Goal: Transaction & Acquisition: Book appointment/travel/reservation

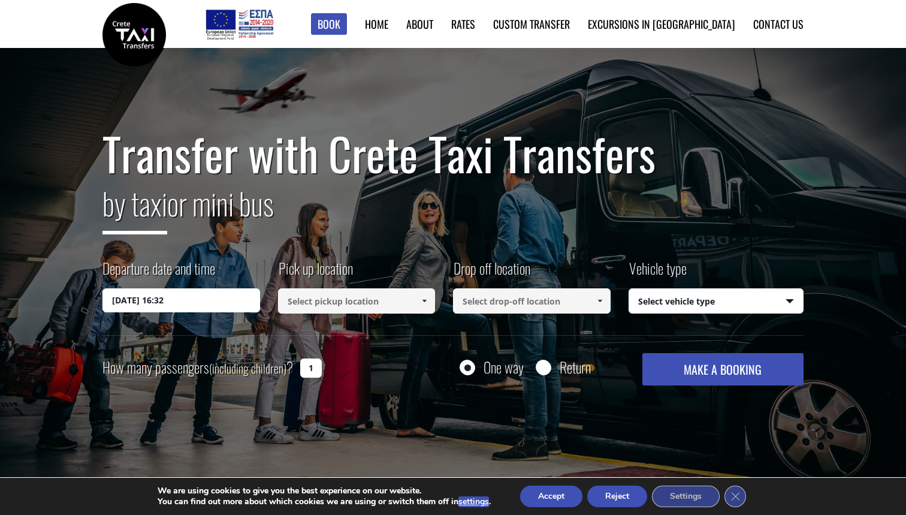
click at [331, 317] on div "Departure date and time 04/10/2025 16:32 Pick up location Select pickup locatio…" at bounding box center [453, 296] width 701 height 77
click at [333, 308] on input at bounding box center [357, 300] width 158 height 25
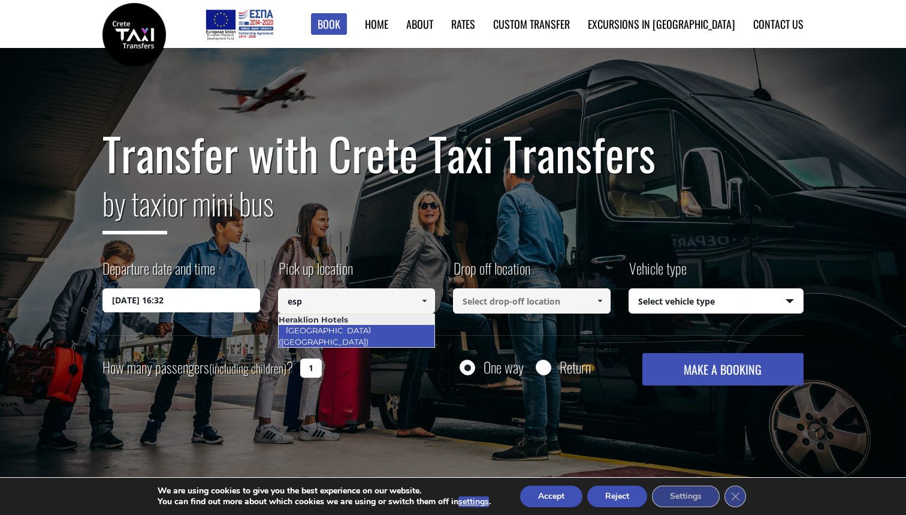
click at [376, 332] on link "[GEOGRAPHIC_DATA] ([GEOGRAPHIC_DATA])" at bounding box center [327, 336] width 98 height 28
type input "[GEOGRAPHIC_DATA] ([GEOGRAPHIC_DATA])"
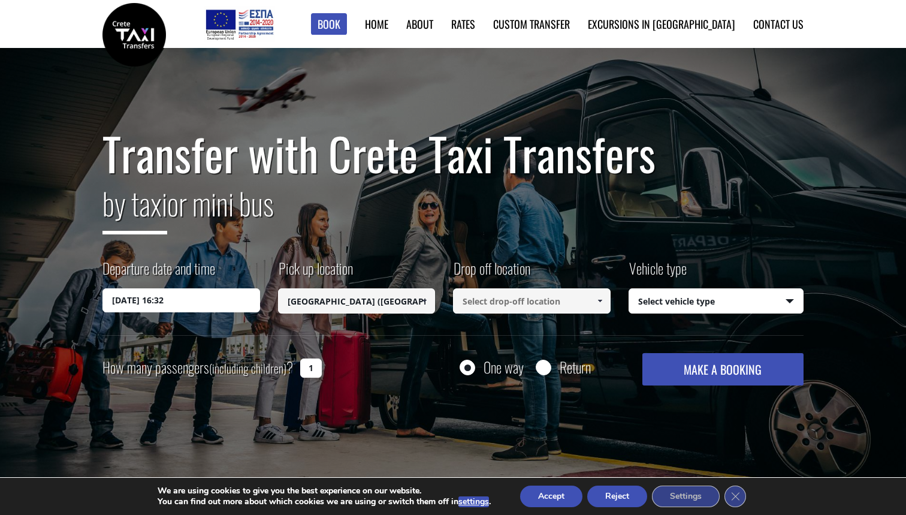
click at [531, 284] on div "Drop off location Select drop-off location Select drop-off location Chania airp…" at bounding box center [541, 287] width 176 height 59
click at [529, 293] on input at bounding box center [532, 300] width 158 height 25
type input "i"
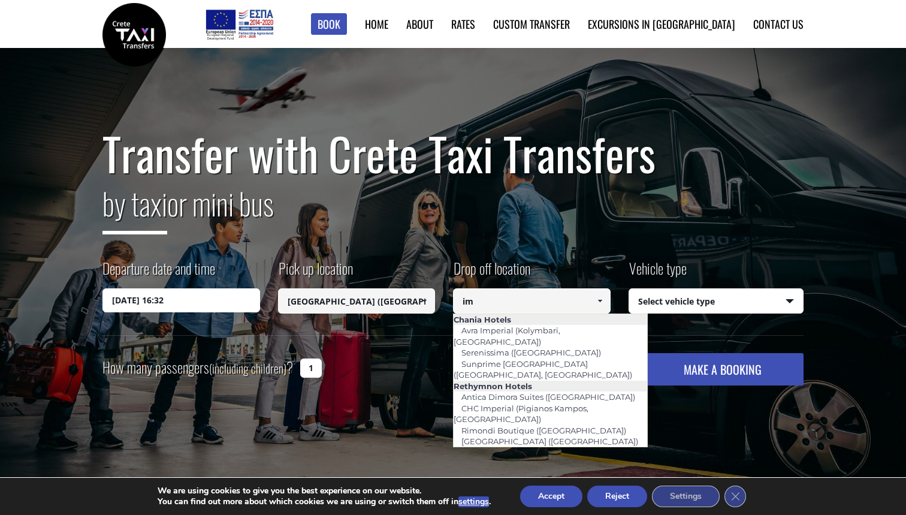
type input "i"
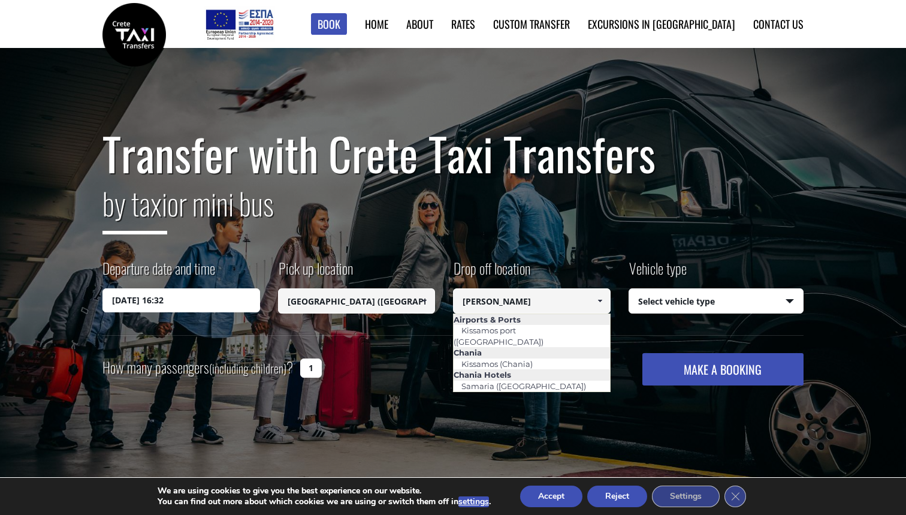
type input "sam"
click at [658, 285] on label "Vehicle type" at bounding box center [658, 273] width 58 height 31
click at [658, 289] on select "Select vehicle type Taxi (4 passengers) Mercedes E Class Mini Van (7 passengers…" at bounding box center [716, 301] width 174 height 25
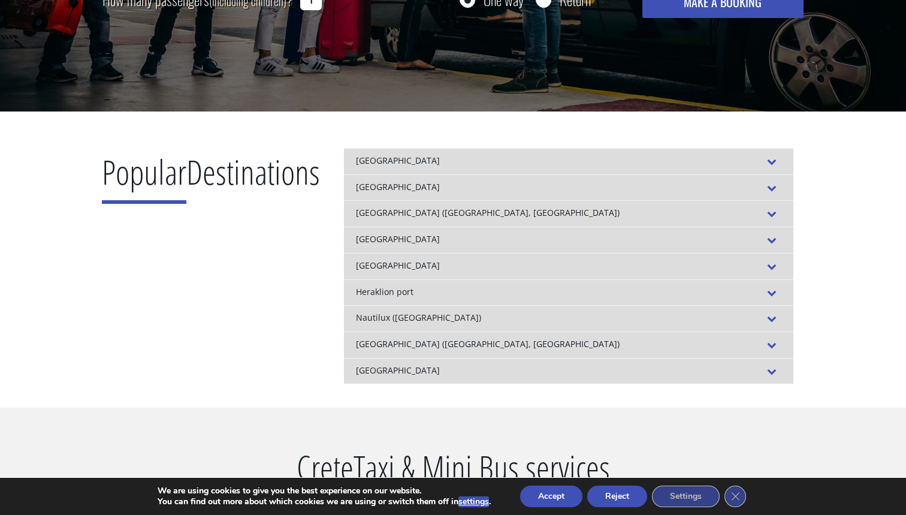
scroll to position [369, 0]
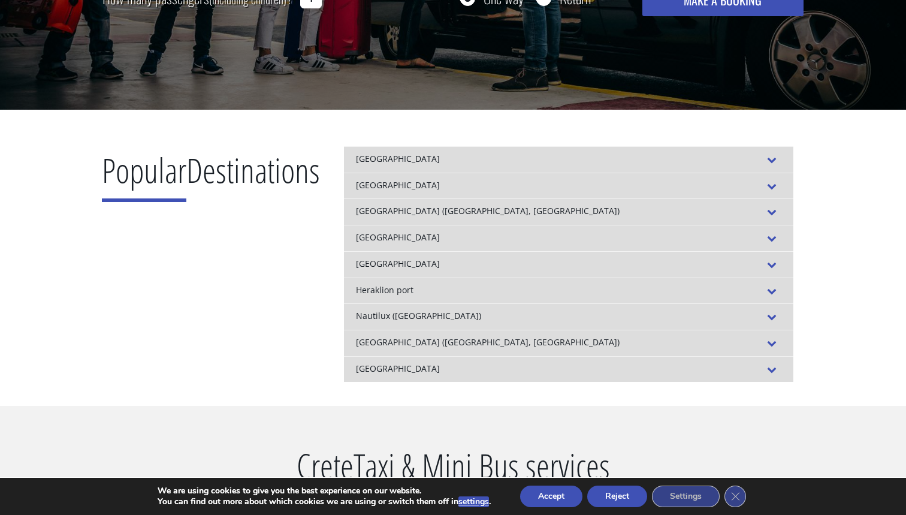
click at [561, 245] on div "[GEOGRAPHIC_DATA]" at bounding box center [569, 238] width 450 height 26
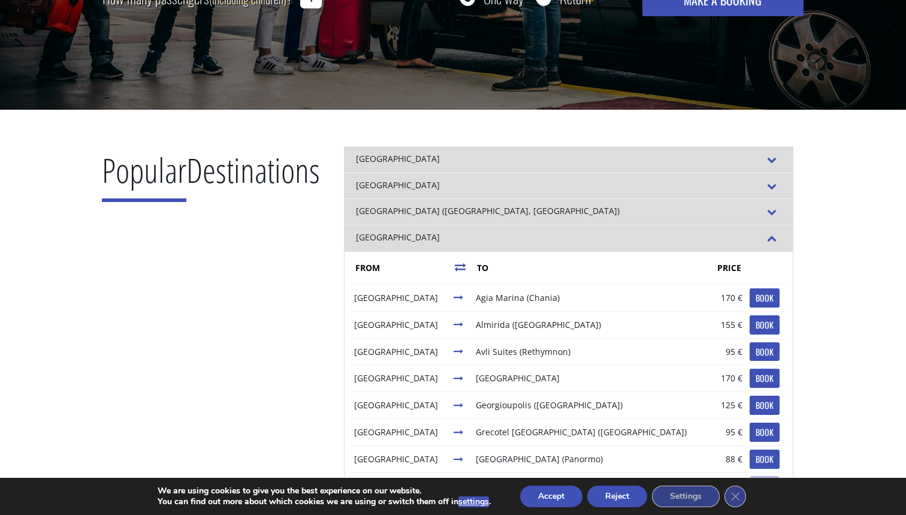
click at [561, 245] on div "[GEOGRAPHIC_DATA]" at bounding box center [569, 238] width 450 height 26
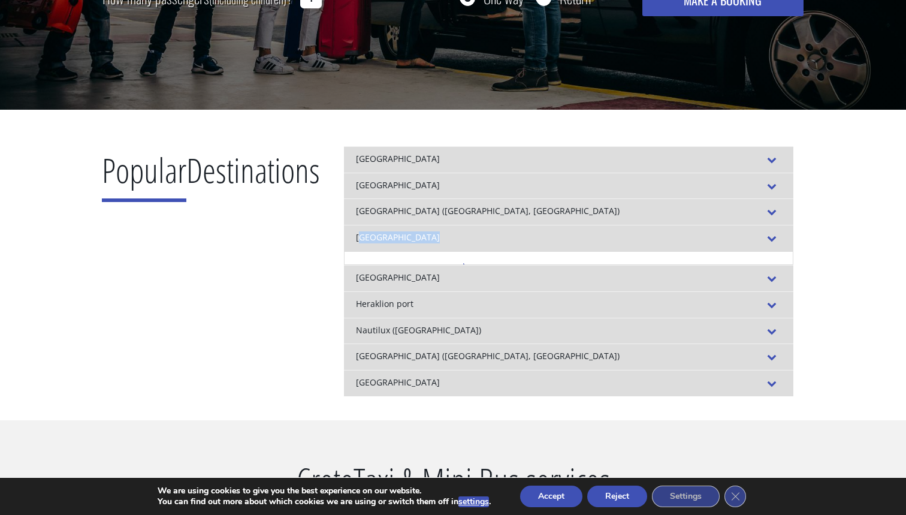
click at [561, 245] on div "[GEOGRAPHIC_DATA]" at bounding box center [569, 238] width 450 height 26
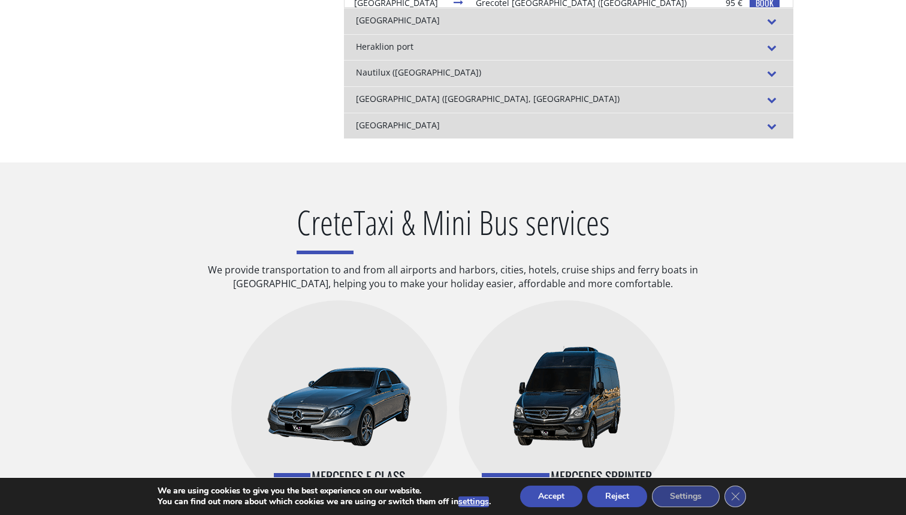
scroll to position [618, 0]
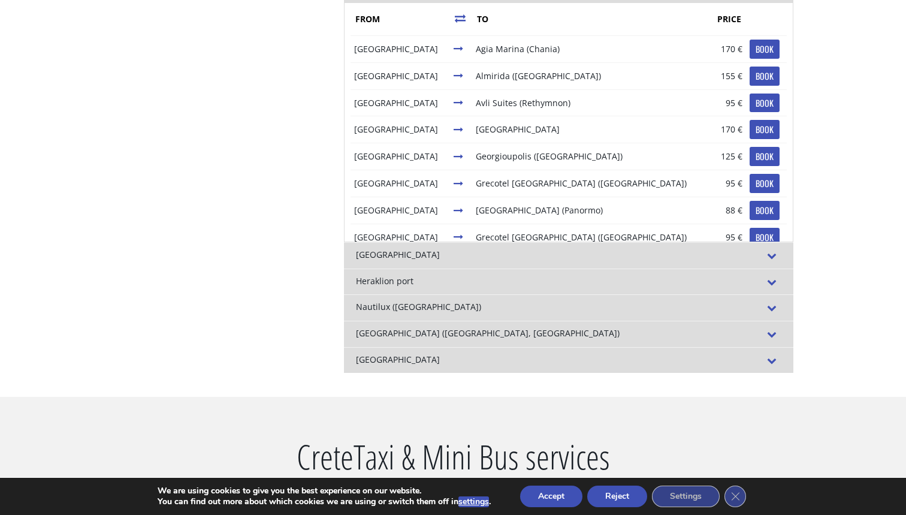
click at [563, 276] on div "Heraklion port" at bounding box center [569, 282] width 450 height 26
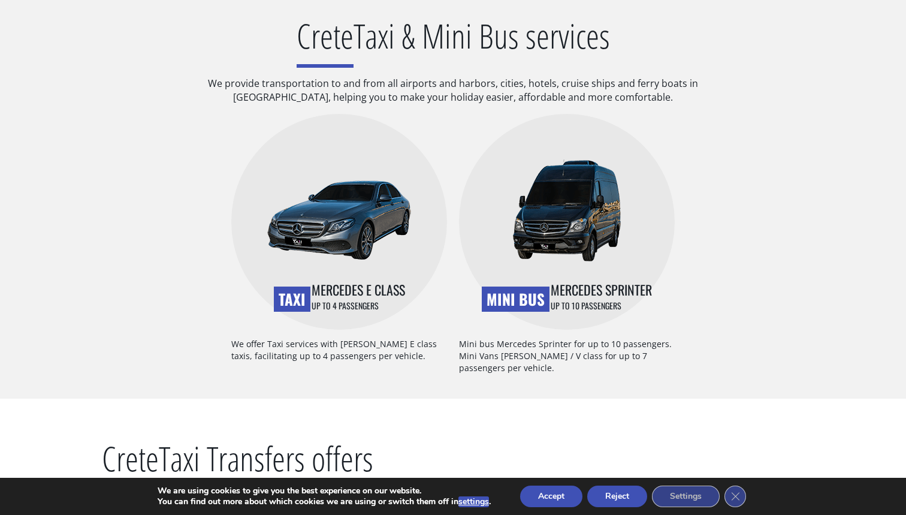
scroll to position [803, 0]
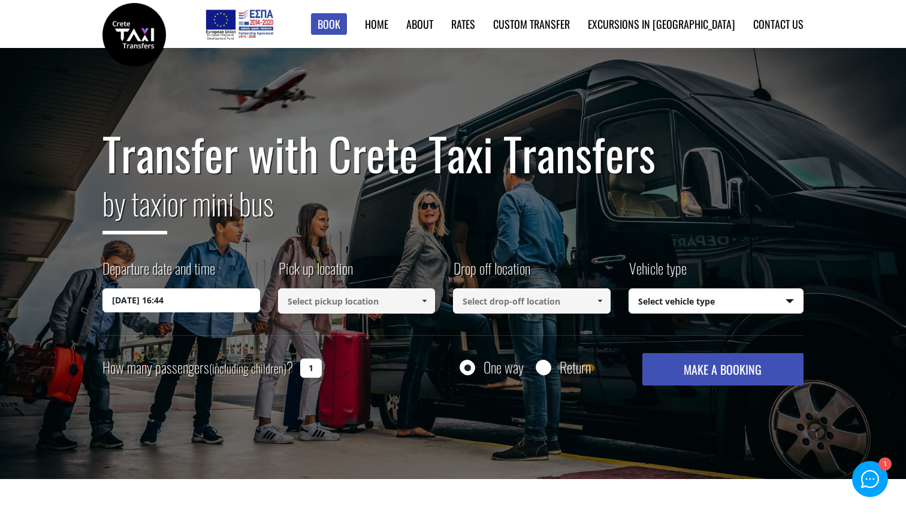
click at [179, 302] on input "[DATE] 16:44" at bounding box center [182, 300] width 158 height 24
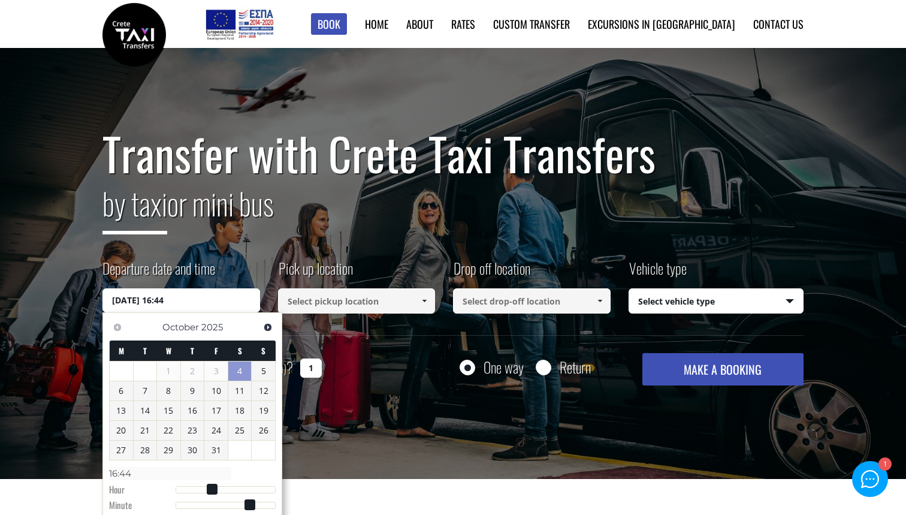
click at [336, 297] on input at bounding box center [357, 300] width 158 height 25
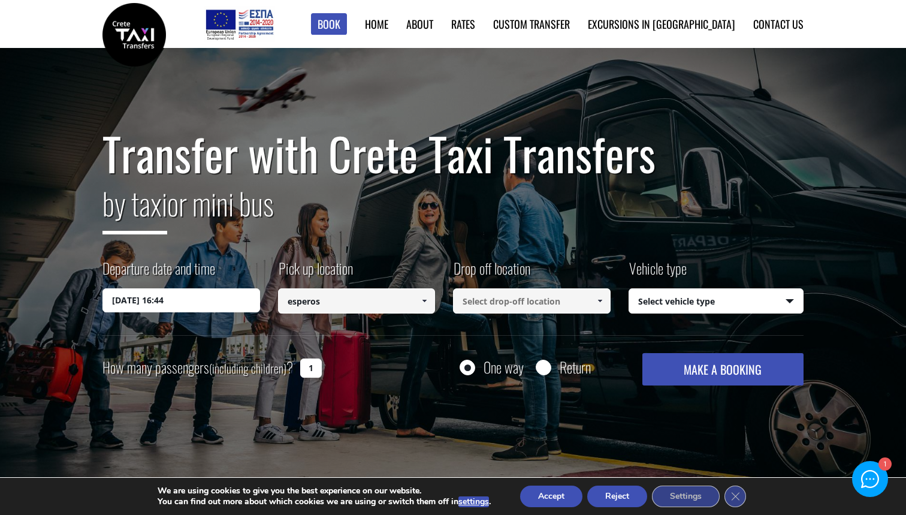
type input "esperos"
click at [485, 300] on input at bounding box center [532, 300] width 158 height 25
type input "imbros gorge"
click at [673, 285] on label "Vehicle type" at bounding box center [658, 273] width 58 height 31
click at [673, 289] on select "Select vehicle type Taxi (4 passengers) Mercedes E Class Mini Van (7 passengers…" at bounding box center [716, 301] width 174 height 25
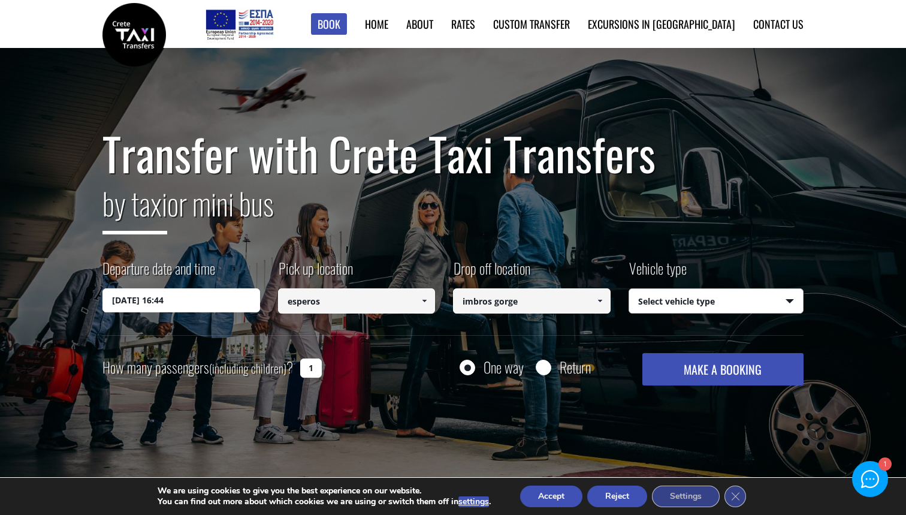
select select "540"
click at [709, 380] on button "MAKE A BOOKING" at bounding box center [723, 369] width 161 height 32
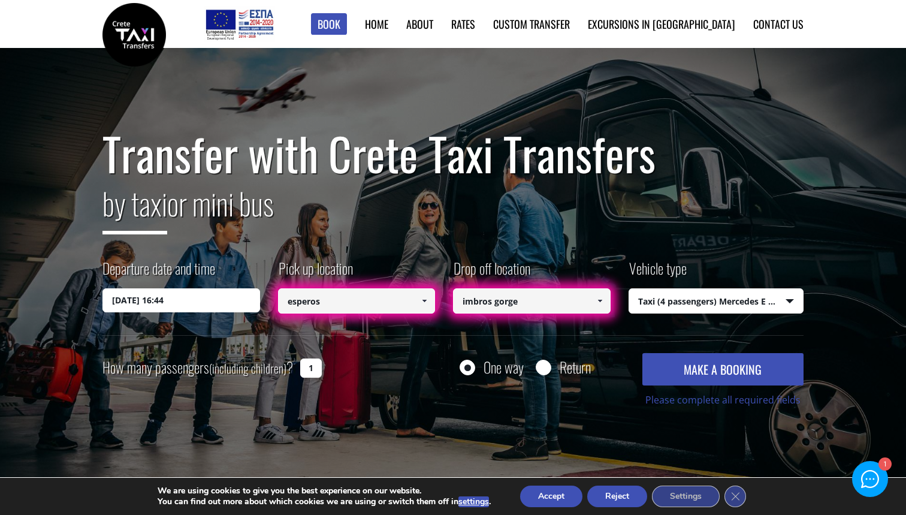
click at [540, 370] on input "Return" at bounding box center [543, 368] width 15 height 15
radio input "true"
type input "imbros gorge"
type input "esperos"
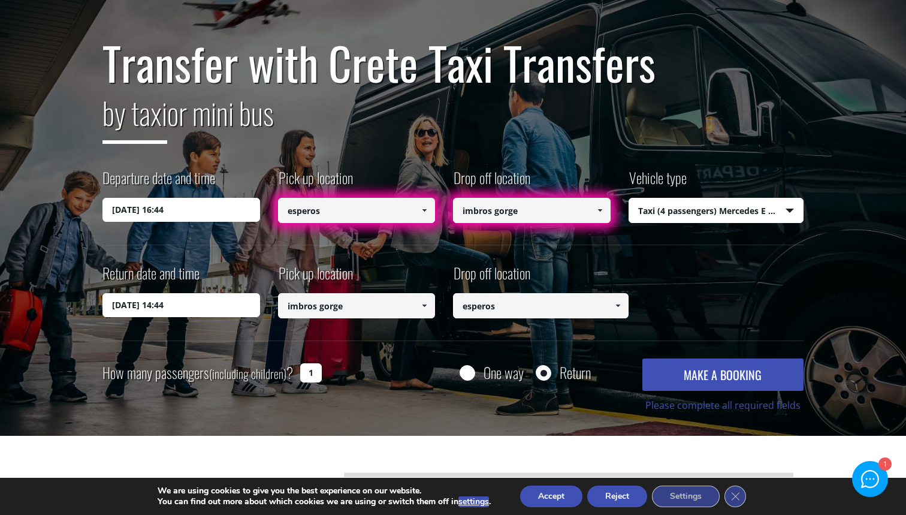
scroll to position [119, 0]
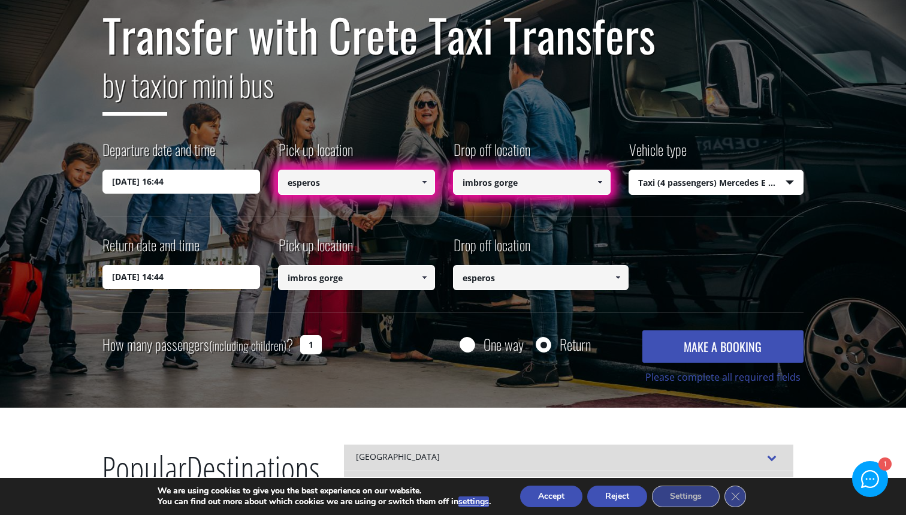
click at [498, 350] on label "One way" at bounding box center [504, 344] width 40 height 15
click at [475, 350] on input "One way" at bounding box center [467, 345] width 15 height 15
radio input "true"
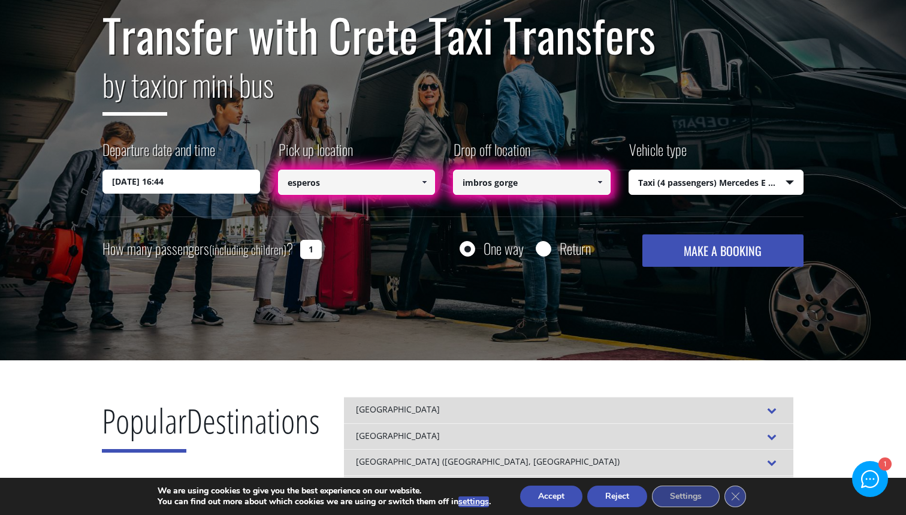
click at [395, 195] on div "Pick up location Select pickup location Select pickup location [GEOGRAPHIC_DATA…" at bounding box center [366, 168] width 176 height 59
drag, startPoint x: 400, startPoint y: 191, endPoint x: 442, endPoint y: 214, distance: 47.8
click at [442, 214] on div "Departure date and time [DATE] 16:44 Pick up location Select pickup location Se…" at bounding box center [453, 177] width 701 height 77
click at [425, 189] on link at bounding box center [425, 182] width 20 height 25
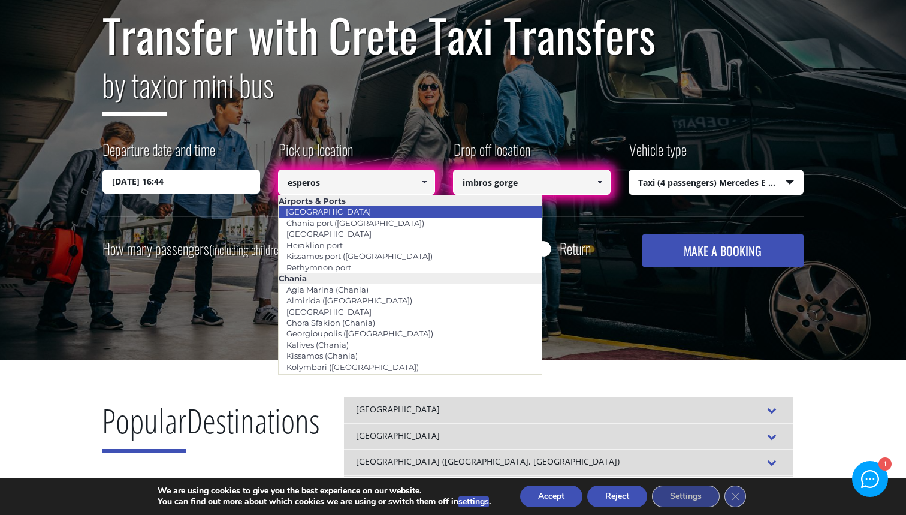
scroll to position [0, 0]
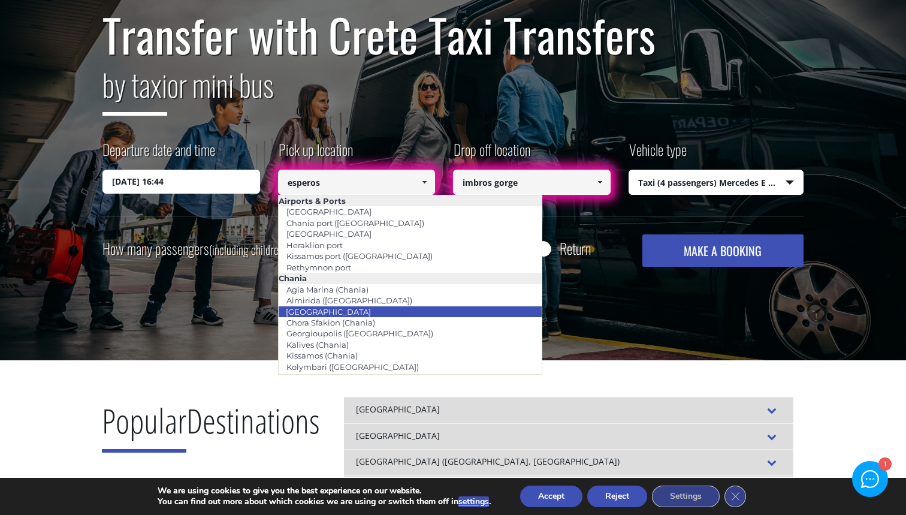
drag, startPoint x: 429, startPoint y: 300, endPoint x: 427, endPoint y: 308, distance: 7.3
click at [427, 308] on ul "Airports & [GEOGRAPHIC_DATA] [GEOGRAPHIC_DATA] ([GEOGRAPHIC_DATA]) [GEOGRAPHIC_…" at bounding box center [410, 285] width 264 height 180
click at [427, 308] on li "[GEOGRAPHIC_DATA]" at bounding box center [410, 311] width 263 height 11
type input "[GEOGRAPHIC_DATA]"
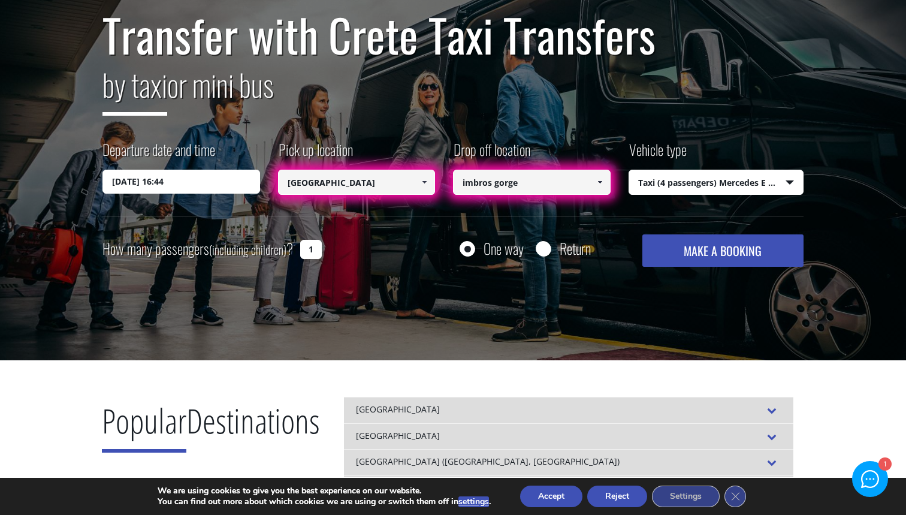
click at [514, 194] on input "imbros gorge" at bounding box center [532, 182] width 158 height 25
click at [553, 184] on input "imbros gorge" at bounding box center [532, 182] width 158 height 25
click at [606, 183] on link at bounding box center [600, 182] width 20 height 25
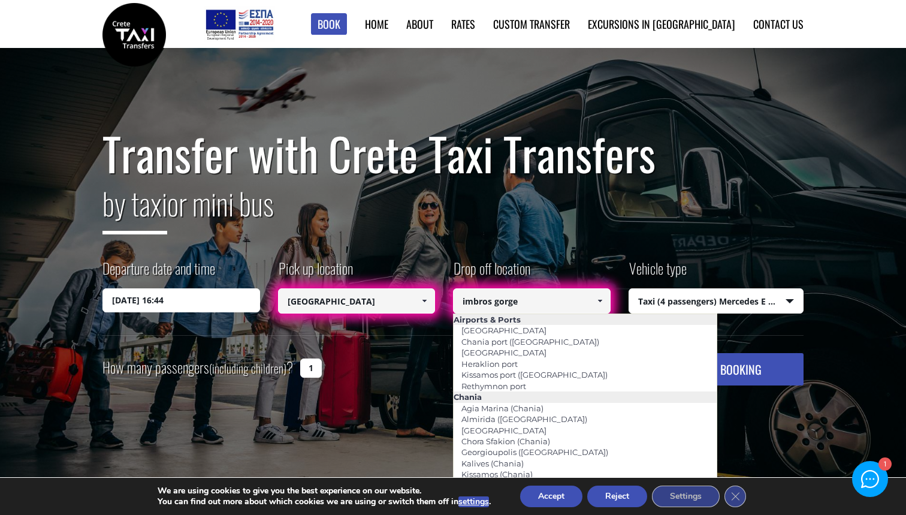
click at [633, 172] on h1 "Transfer with Crete Taxi Transfers" at bounding box center [453, 153] width 701 height 50
